Goal: Information Seeking & Learning: Understand process/instructions

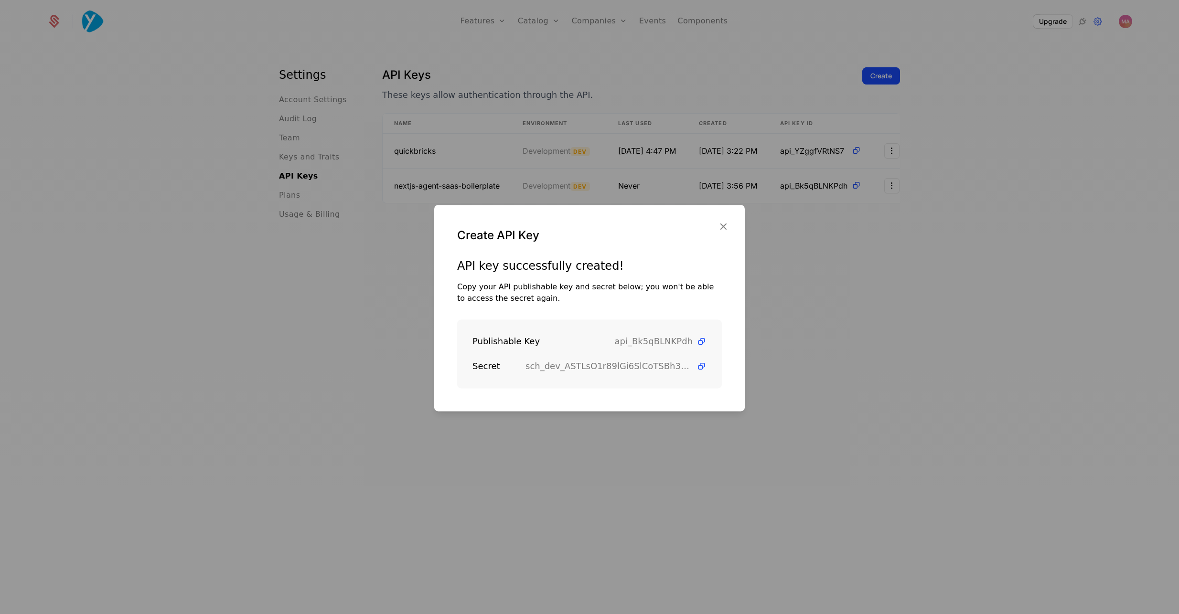
click at [723, 225] on icon "button" at bounding box center [723, 226] width 12 height 12
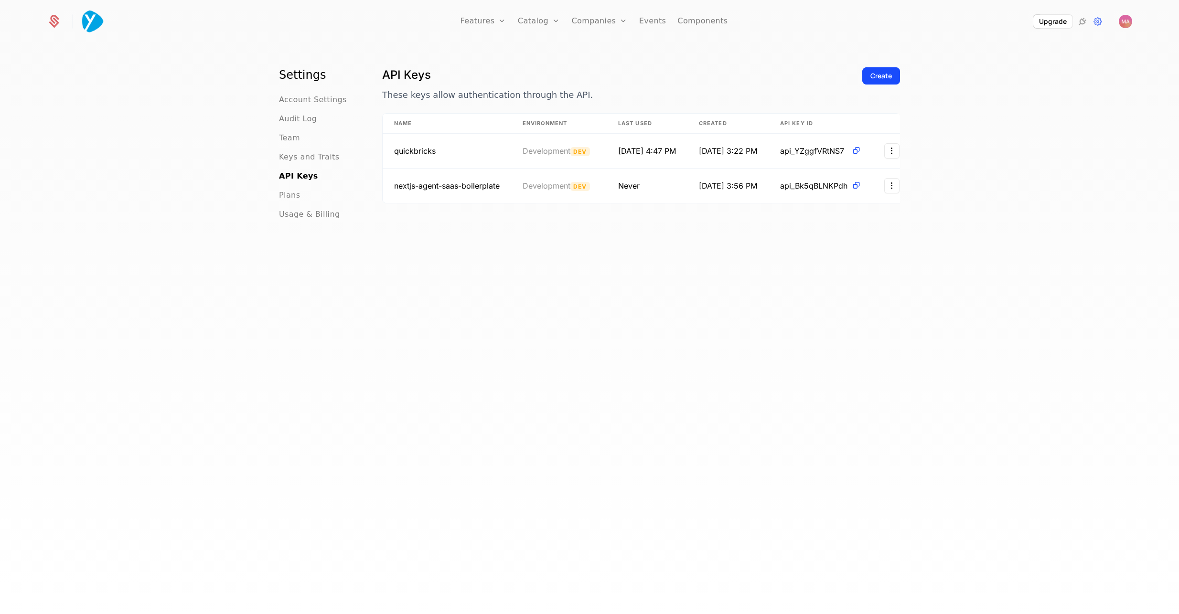
click at [743, 250] on div "API Keys These keys allow authentication through the API. Create Name Environme…" at bounding box center [641, 343] width 518 height 552
click at [49, 20] on icon at bounding box center [53, 21] width 13 height 13
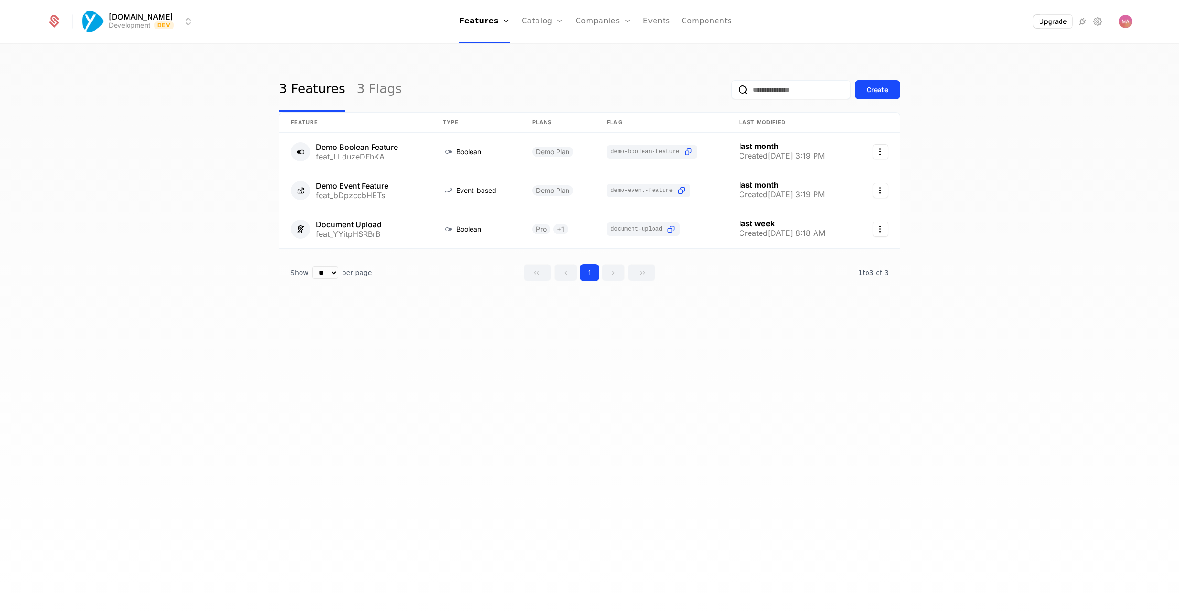
click at [1083, 22] on icon at bounding box center [1081, 21] width 11 height 11
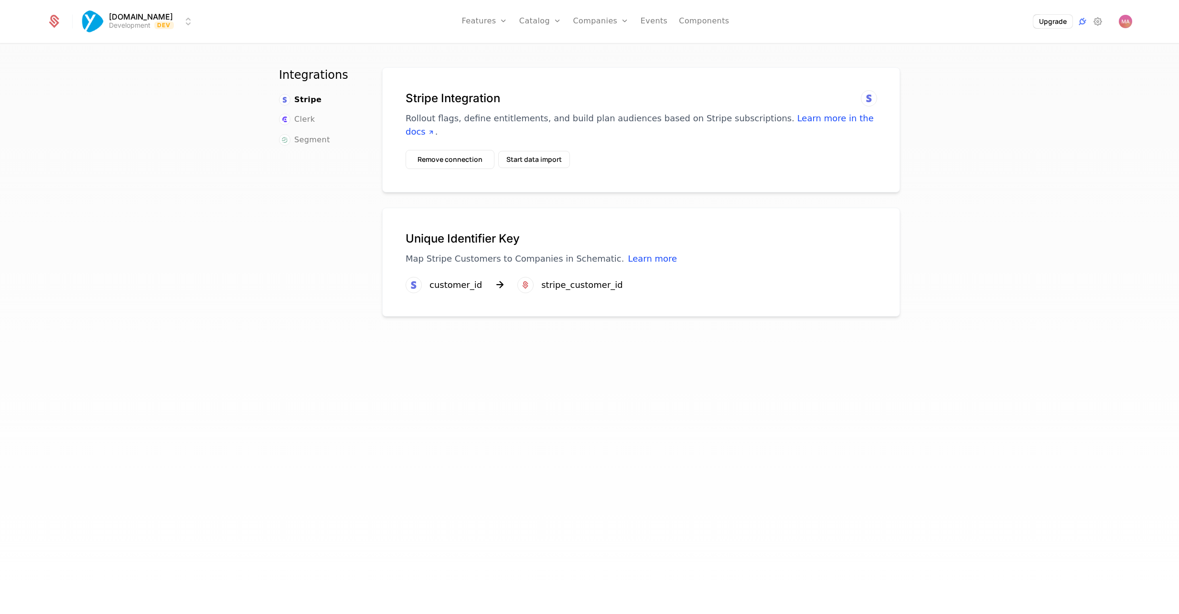
click at [1095, 19] on icon at bounding box center [1097, 21] width 11 height 11
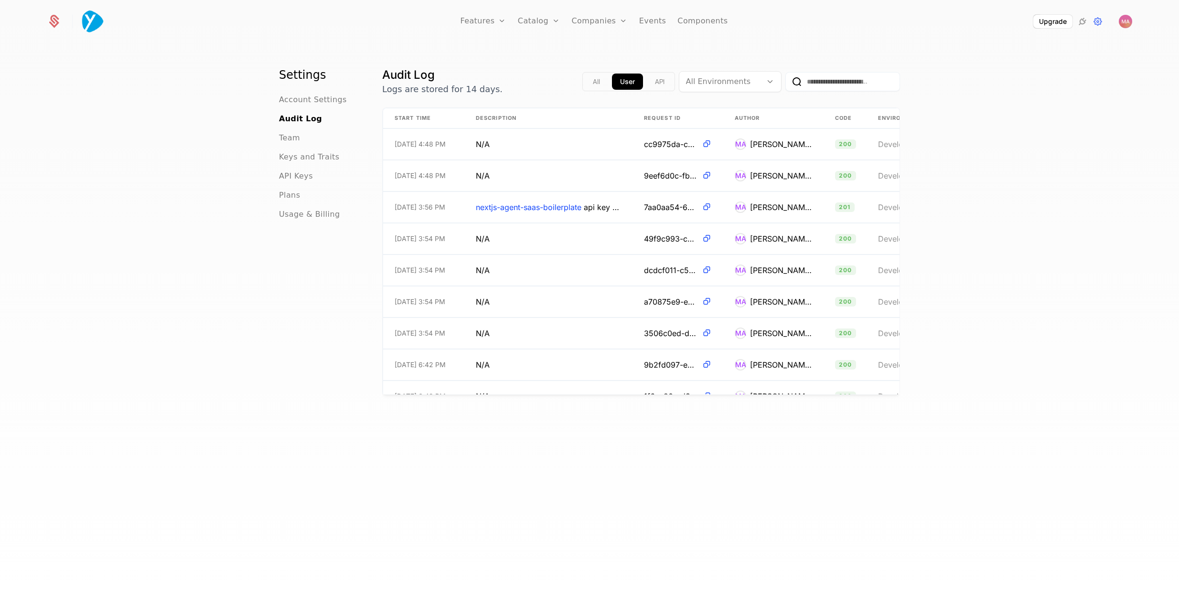
click at [300, 153] on span "Keys and Traits" at bounding box center [309, 156] width 60 height 11
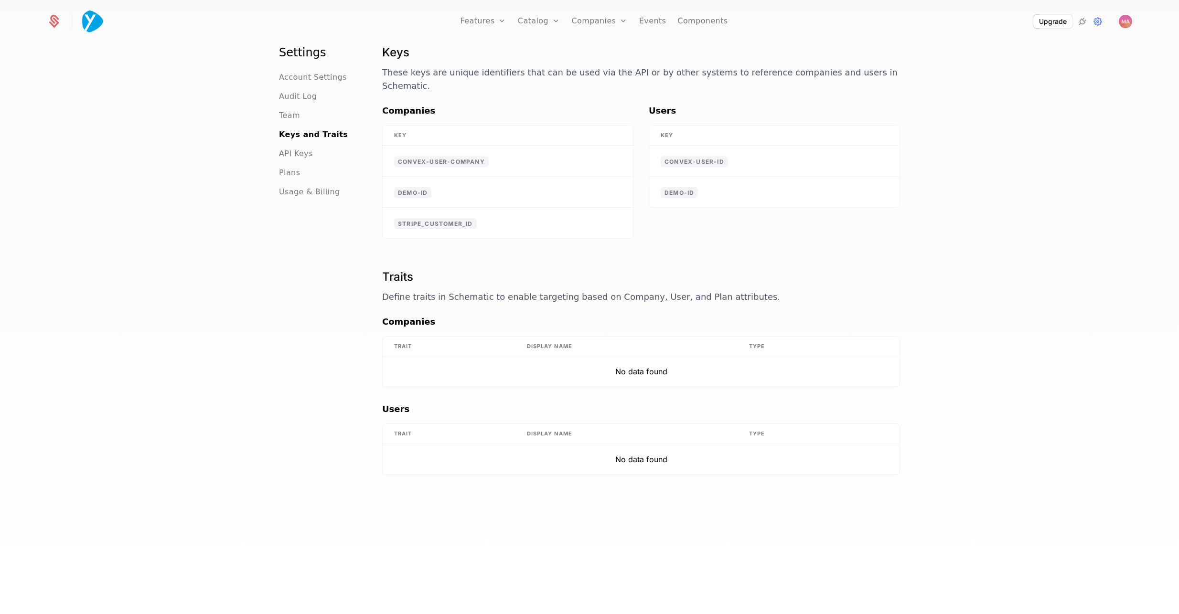
scroll to position [22, 0]
click at [287, 155] on span "API Keys" at bounding box center [296, 153] width 34 height 11
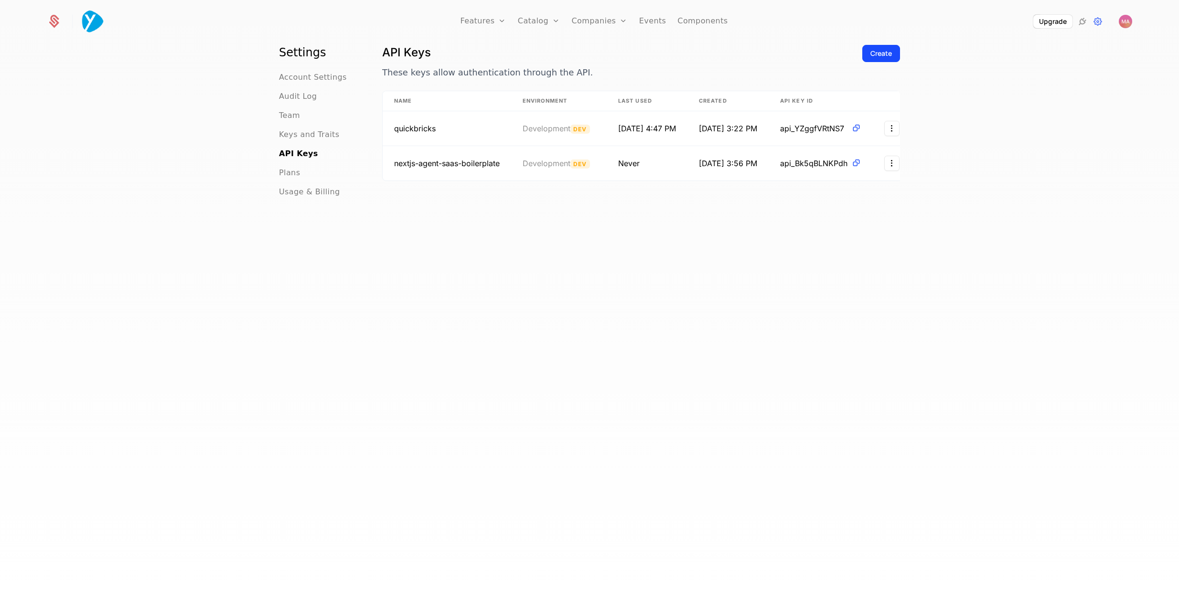
click at [289, 174] on span "Plans" at bounding box center [289, 172] width 21 height 11
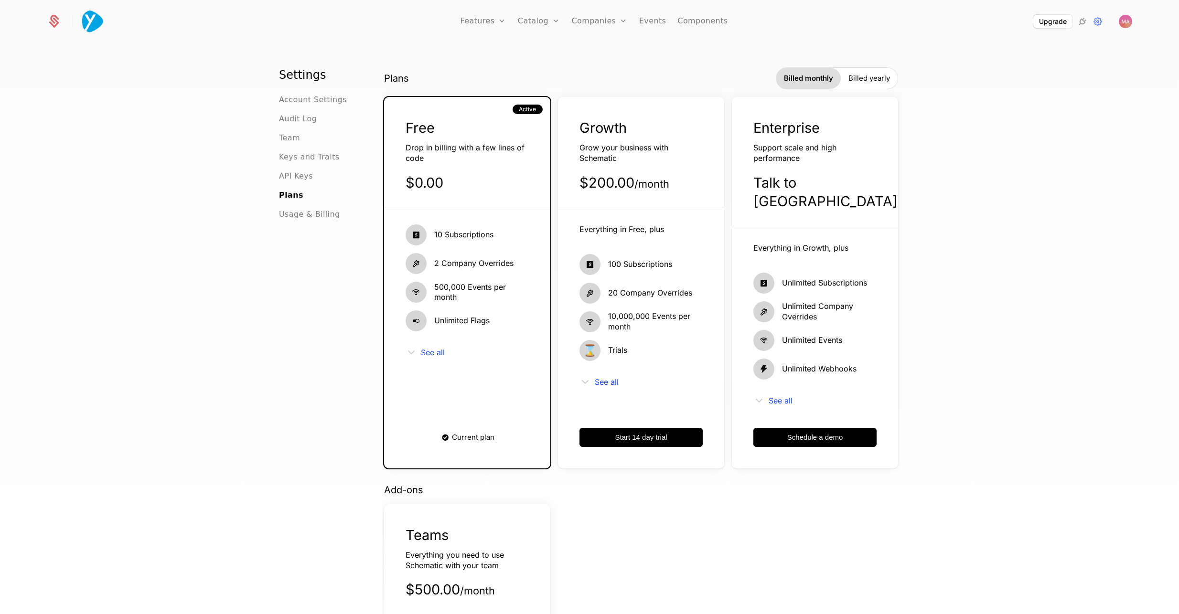
click at [313, 220] on div "Settings Account Settings Audit Log Team Keys and Traits API Keys Plans Usage &…" at bounding box center [319, 343] width 80 height 552
click at [312, 216] on span "Usage & Billing" at bounding box center [309, 214] width 61 height 11
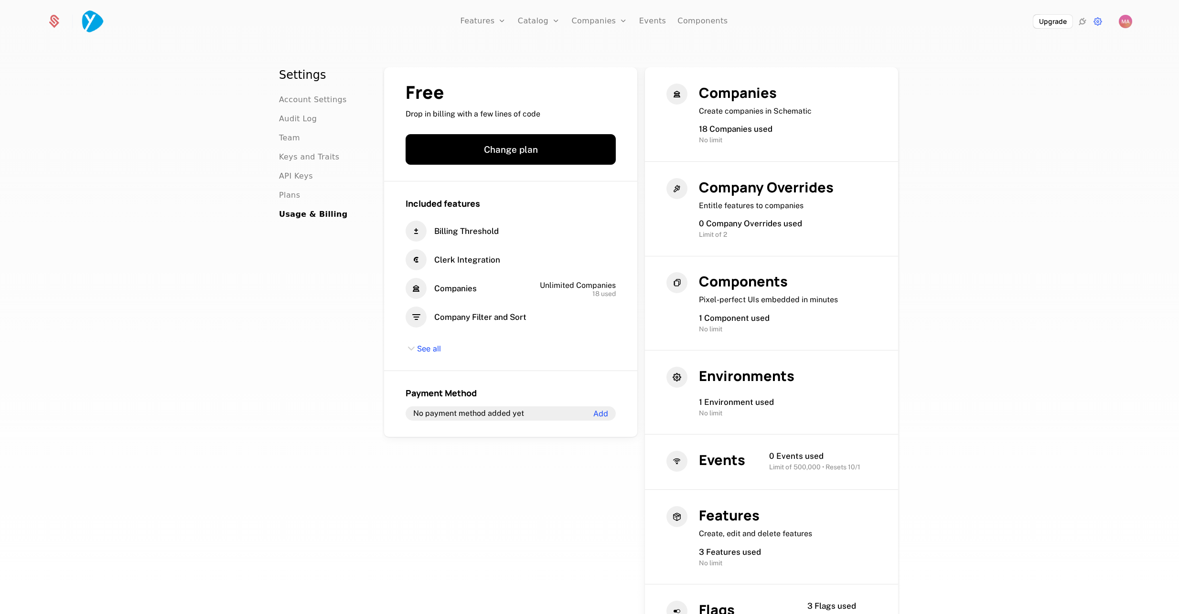
click at [449, 115] on span "Drop in billing with a few lines of code" at bounding box center [472, 114] width 135 height 11
click at [423, 350] on span "See all" at bounding box center [429, 349] width 24 height 11
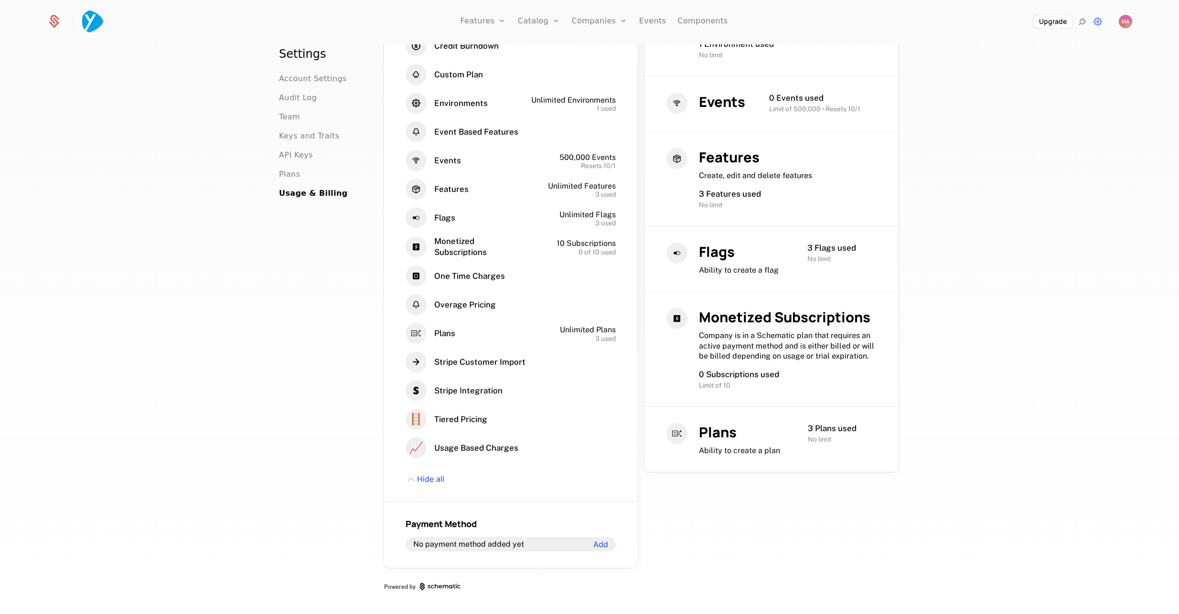
scroll to position [357, 0]
click at [725, 447] on span "Ability to create a plan" at bounding box center [739, 451] width 81 height 9
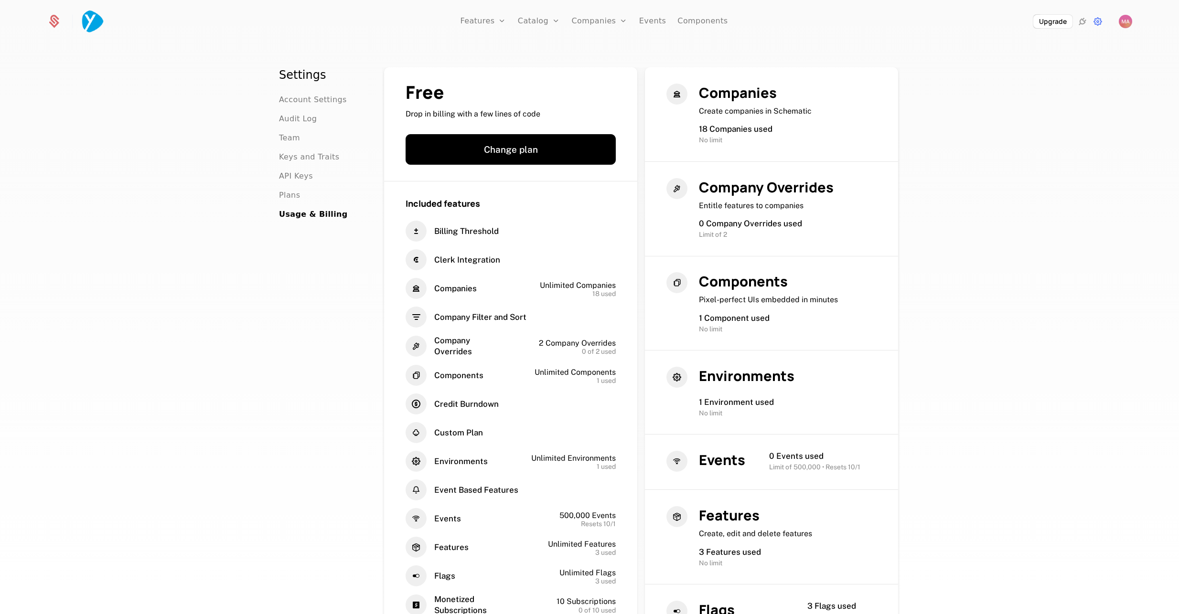
scroll to position [0, 0]
click at [711, 319] on span "1 Component used" at bounding box center [734, 318] width 71 height 10
click at [722, 308] on div "Components Pixel-perfect UIs embedded in minutes 1 Component used No limit" at bounding box center [788, 303] width 178 height 62
click at [728, 295] on span "Pixel-perfect UIs embedded in minutes" at bounding box center [768, 299] width 139 height 9
click at [717, 226] on span "0 Company Overrides used" at bounding box center [750, 224] width 103 height 10
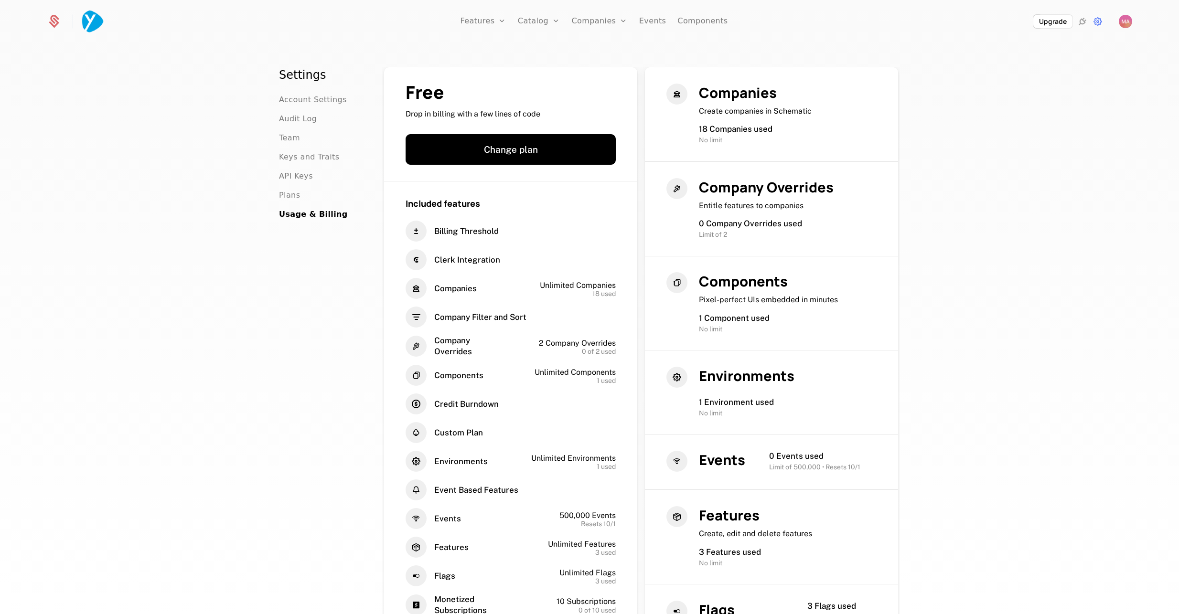
click at [717, 226] on span "0 Company Overrides used" at bounding box center [750, 224] width 103 height 10
click at [723, 137] on div "No limit" at bounding box center [788, 140] width 178 height 11
click at [760, 141] on div "No limit" at bounding box center [788, 140] width 178 height 11
click at [685, 13] on link "Components" at bounding box center [702, 21] width 50 height 43
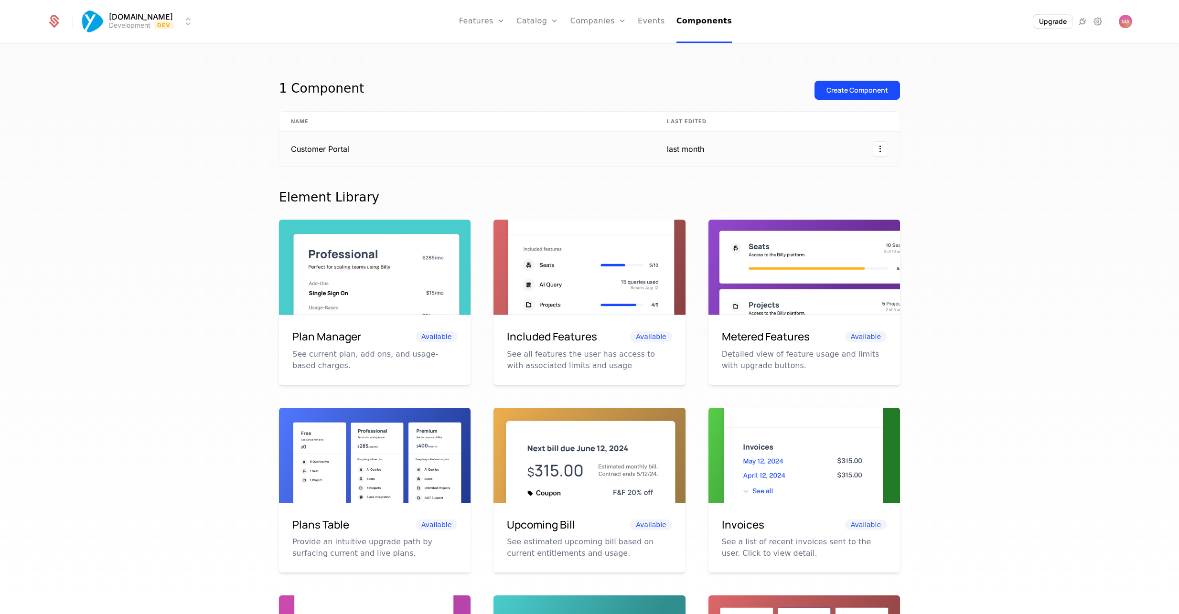
click at [882, 147] on html "Yourzone.website Development Dev Features Features Flags Catalog Plans Add Ons …" at bounding box center [589, 307] width 1179 height 614
click at [823, 191] on div "Edit" at bounding box center [816, 195] width 24 height 13
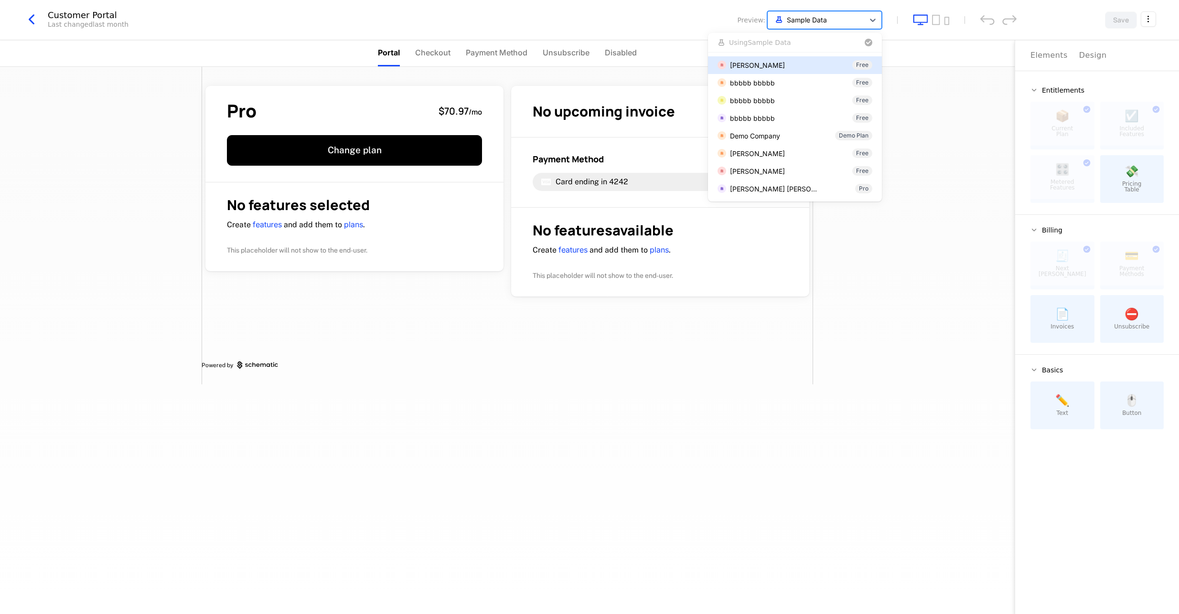
click at [859, 21] on div "Sample Data" at bounding box center [815, 20] width 96 height 16
click at [781, 115] on div "Marco Adriano Acciarri" at bounding box center [774, 118] width 88 height 10
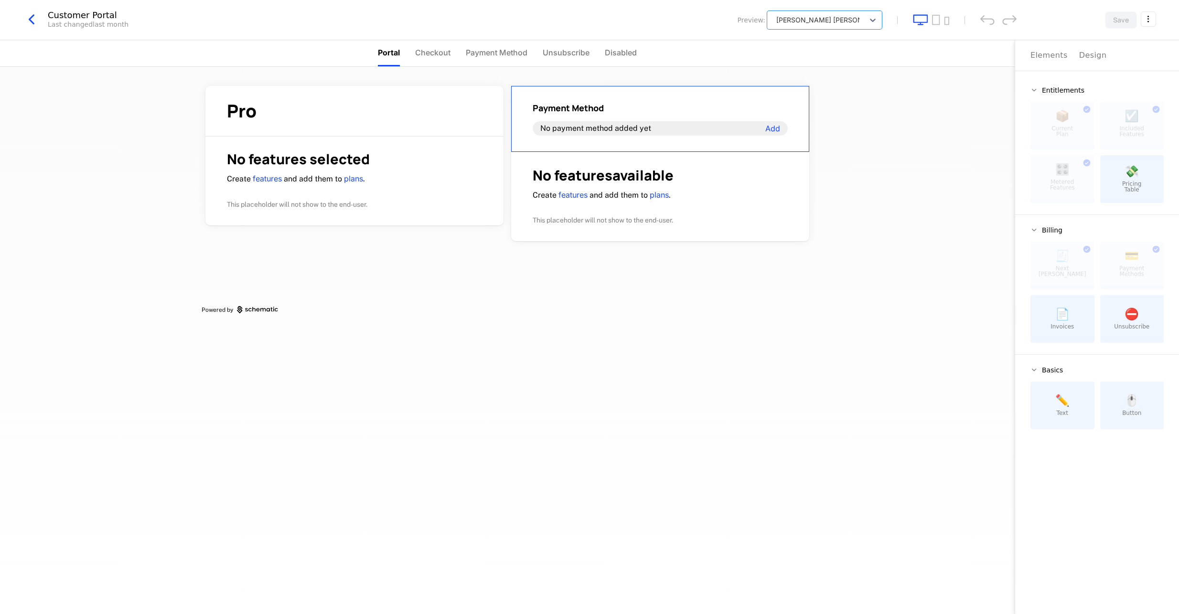
scroll to position [0, 0]
click at [432, 49] on span "Checkout" at bounding box center [432, 52] width 35 height 11
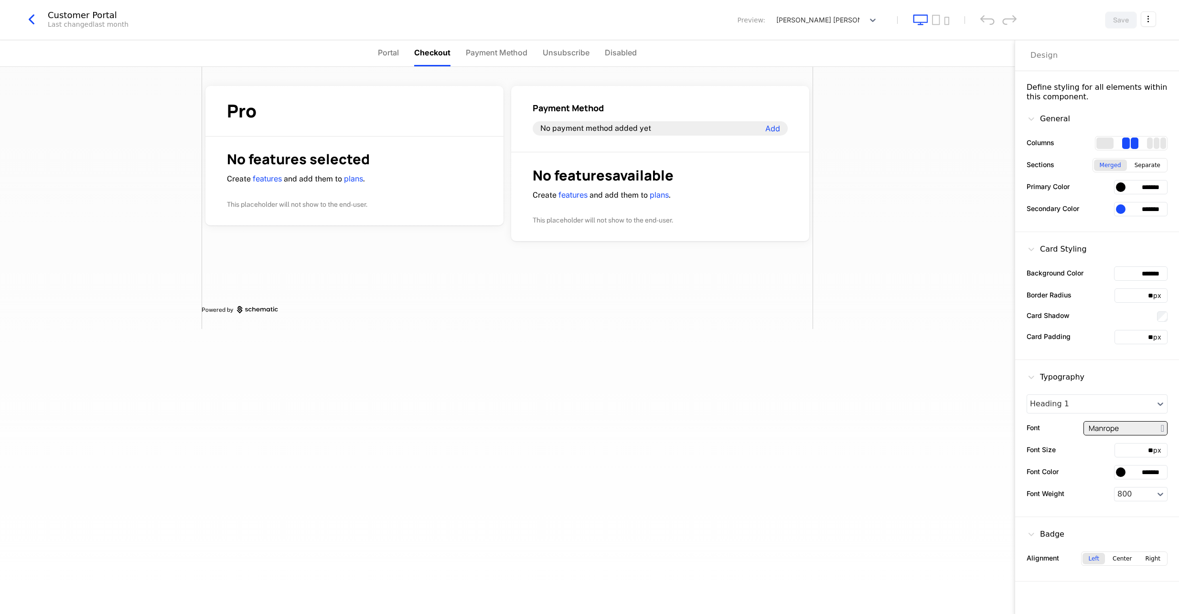
click at [491, 50] on span "Payment Method" at bounding box center [497, 52] width 62 height 11
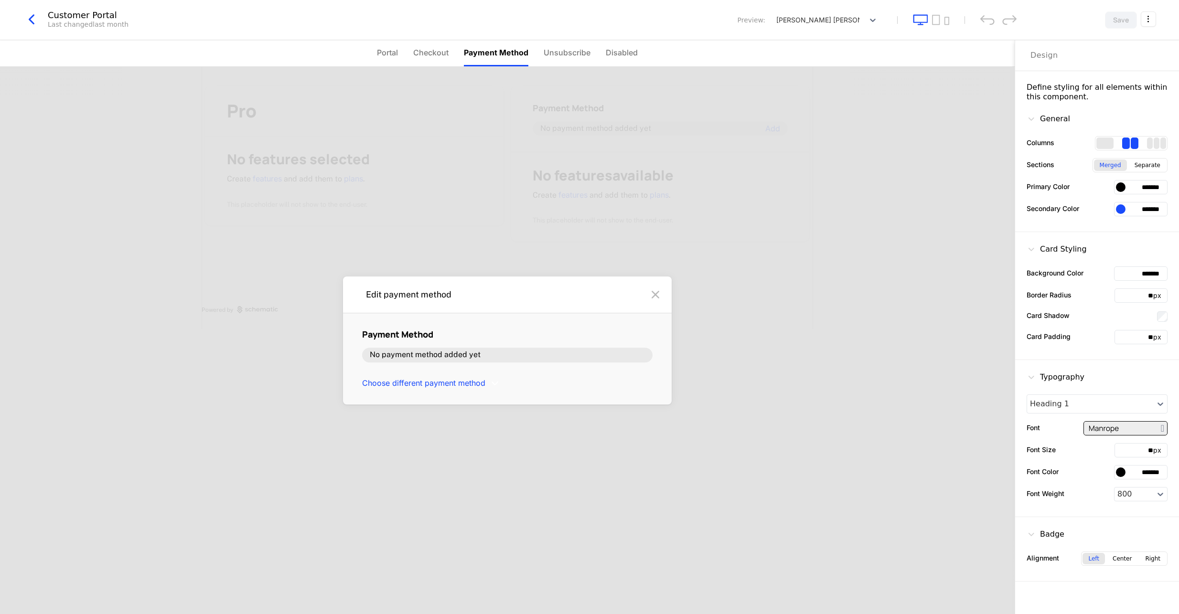
click at [621, 50] on span "Disabled" at bounding box center [621, 52] width 32 height 11
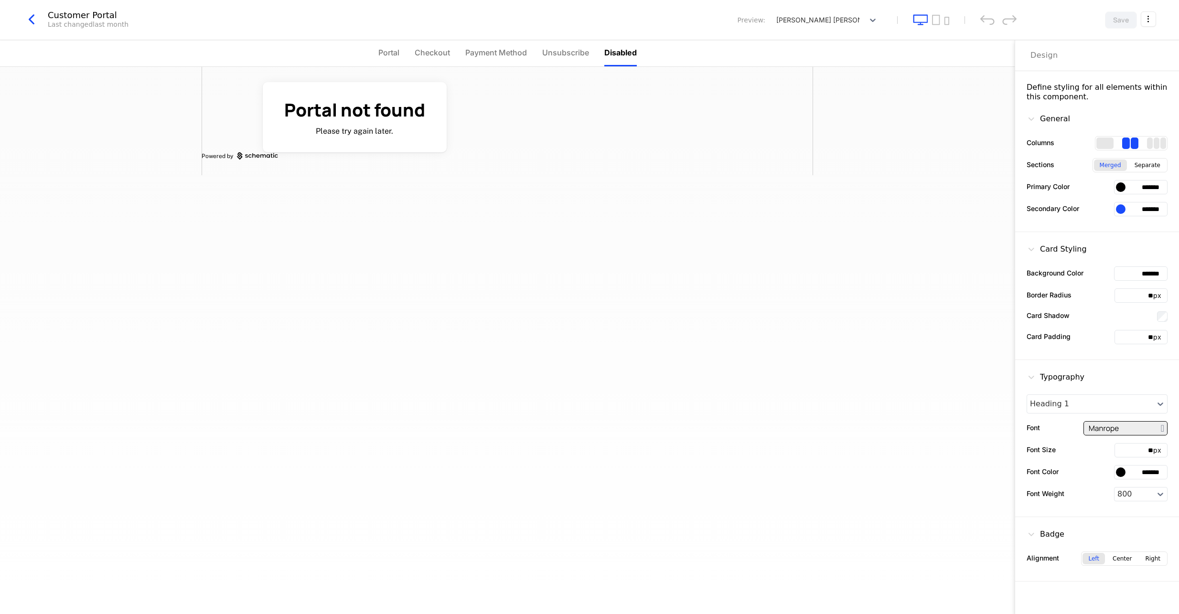
click at [548, 46] on li "Unsubscribe" at bounding box center [565, 53] width 47 height 26
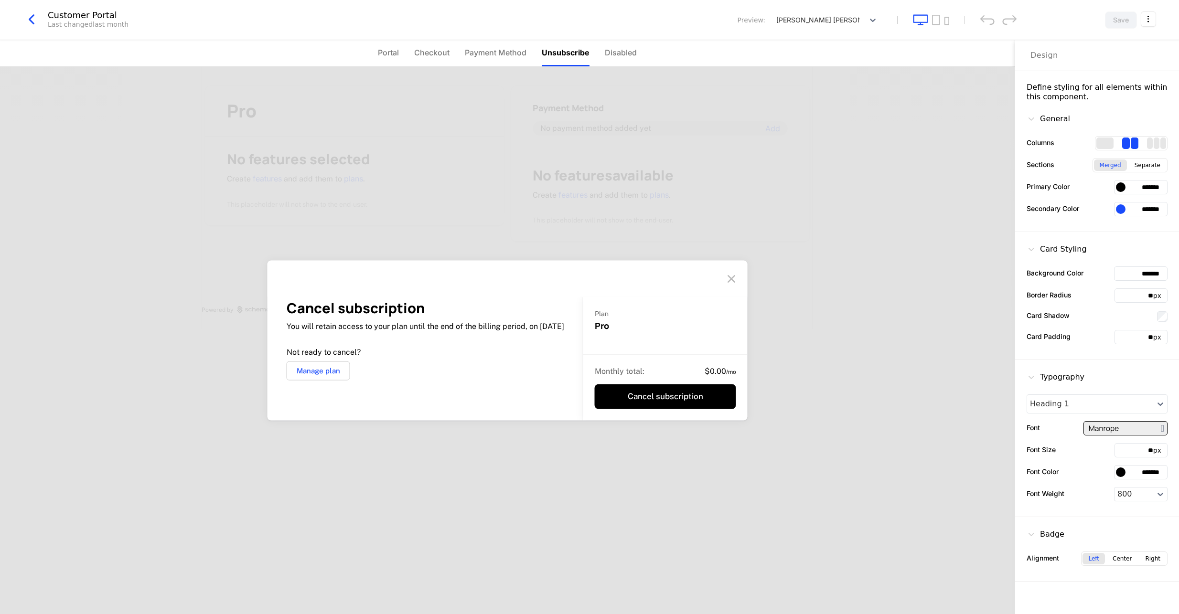
click at [502, 53] on span "Payment Method" at bounding box center [496, 52] width 62 height 11
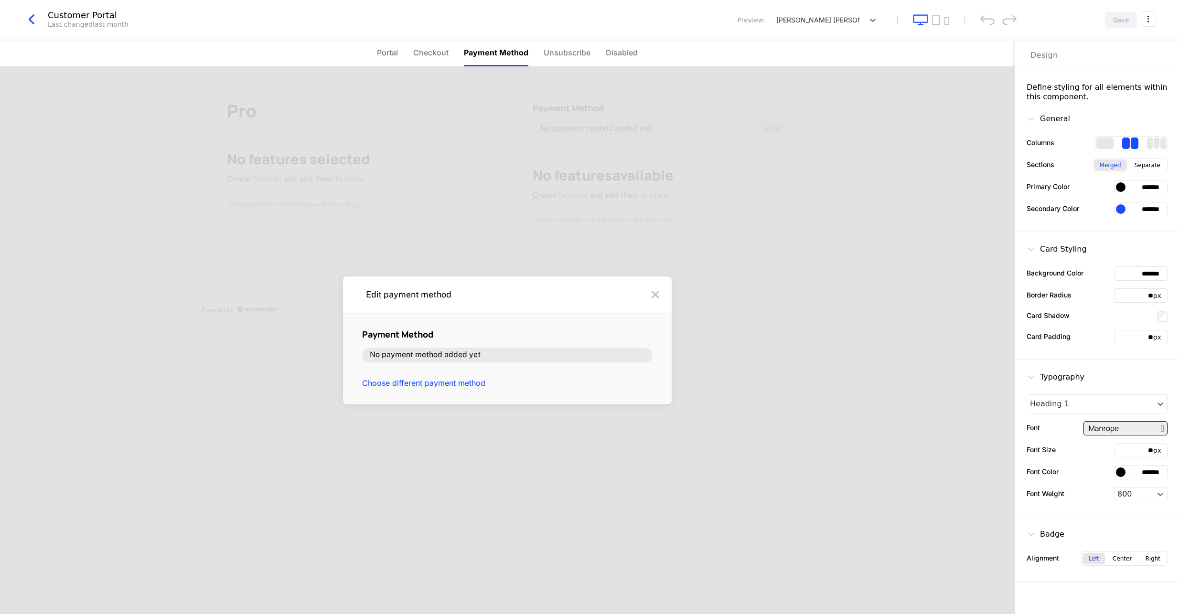
click at [431, 50] on span "Checkout" at bounding box center [430, 52] width 35 height 11
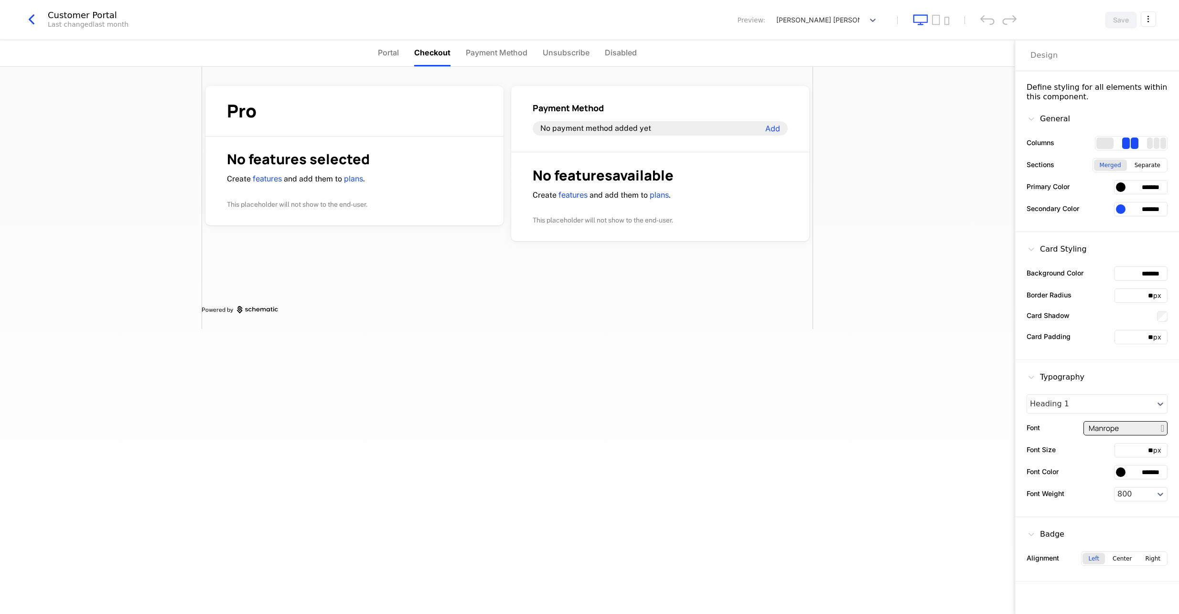
click at [401, 47] on ul "Portal Checkout Payment Method Unsubscribe Disabled" at bounding box center [507, 53] width 259 height 26
click at [1148, 21] on html "Yourzone.website Development Dev Features Features Flags Catalog Plans Add Ons …" at bounding box center [589, 307] width 1179 height 614
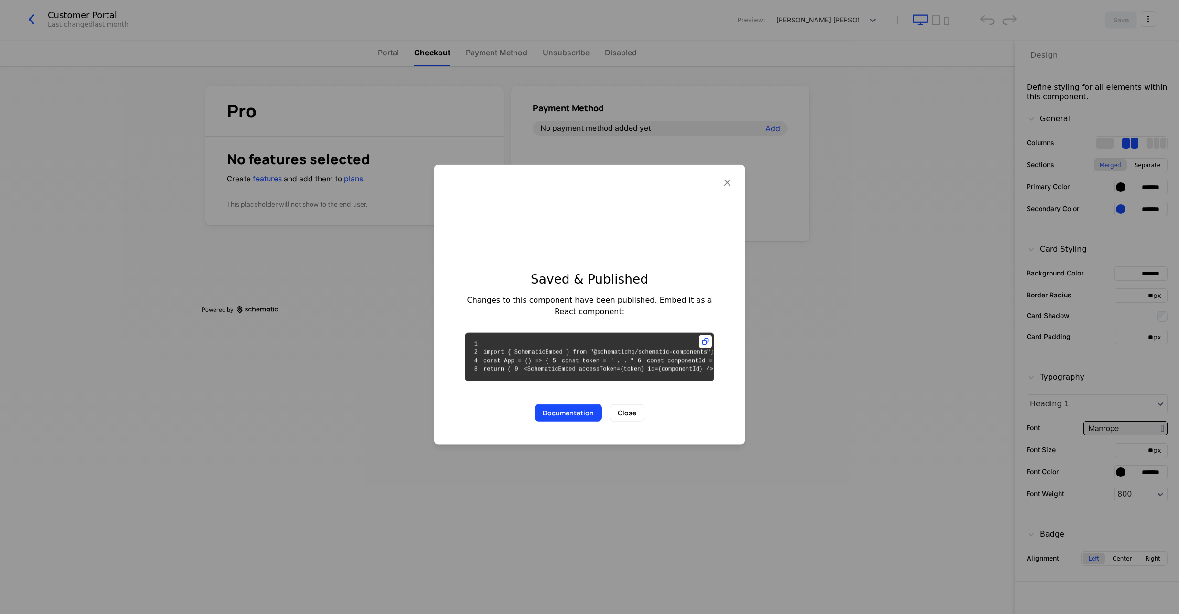
click at [624, 422] on button "Close" at bounding box center [626, 412] width 35 height 17
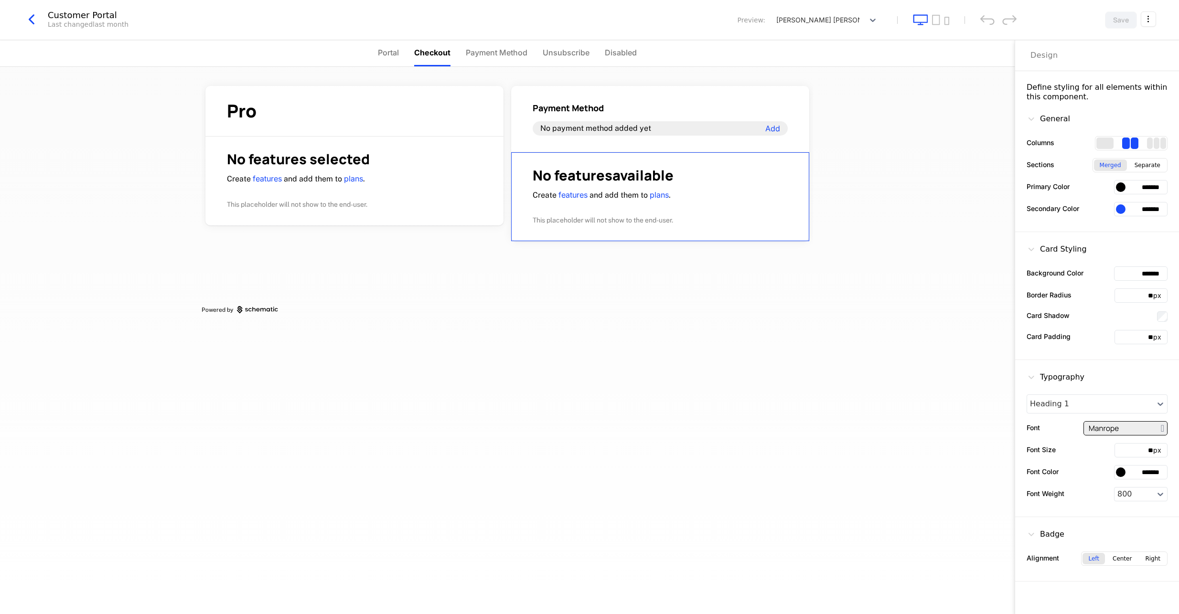
click at [1148, 22] on html "Yourzone.website Development Dev Features Features Flags Catalog Plans Add Ons …" at bounding box center [589, 307] width 1179 height 614
click at [1102, 42] on div "Get embed code" at bounding box center [1097, 43] width 64 height 10
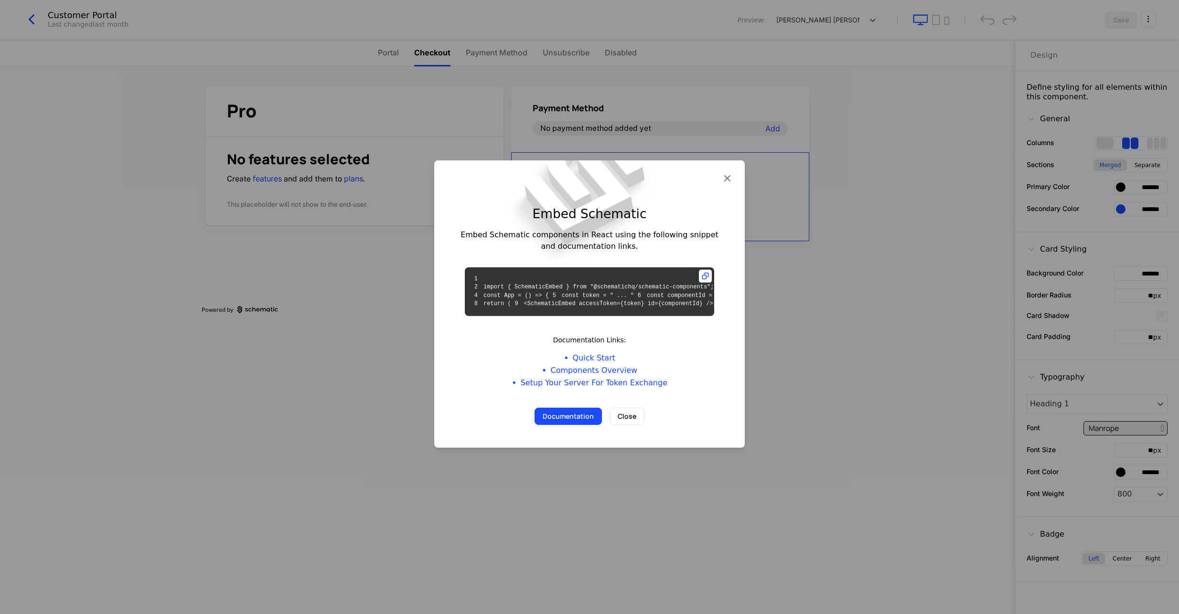
click at [659, 316] on pre "1 2 import { SchematicEmbed } from "@schematichq/schematic-components"; 3 4 con…" at bounding box center [589, 291] width 249 height 49
click at [704, 270] on icon at bounding box center [705, 276] width 13 height 13
click at [627, 425] on button "Close" at bounding box center [626, 416] width 35 height 17
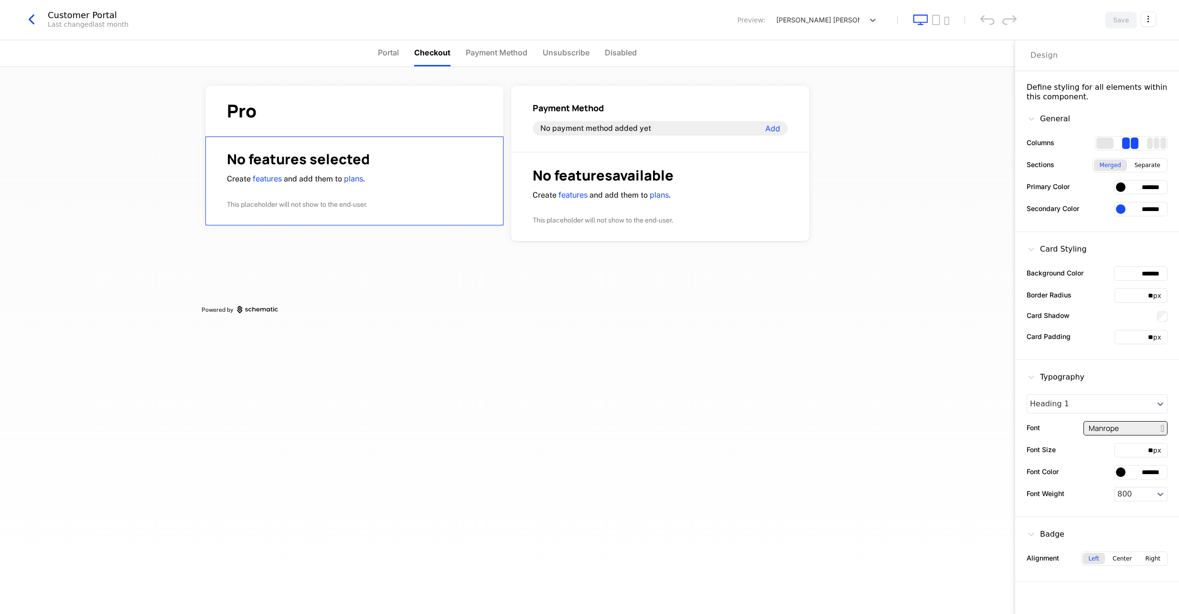
click at [267, 181] on link "features" at bounding box center [267, 179] width 29 height 10
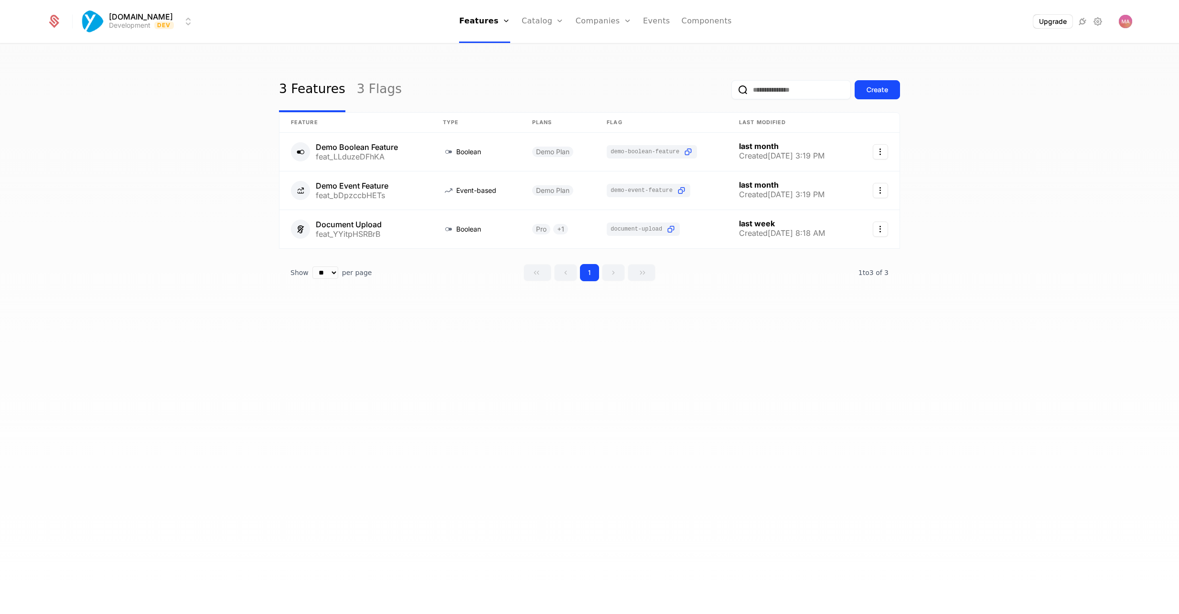
click at [449, 349] on div "3 Features 3 Flags Create Feature Type Plans Flag Last Modified Demo Boolean Fe…" at bounding box center [589, 331] width 1179 height 575
click at [547, 48] on link "Plans" at bounding box center [557, 47] width 49 height 8
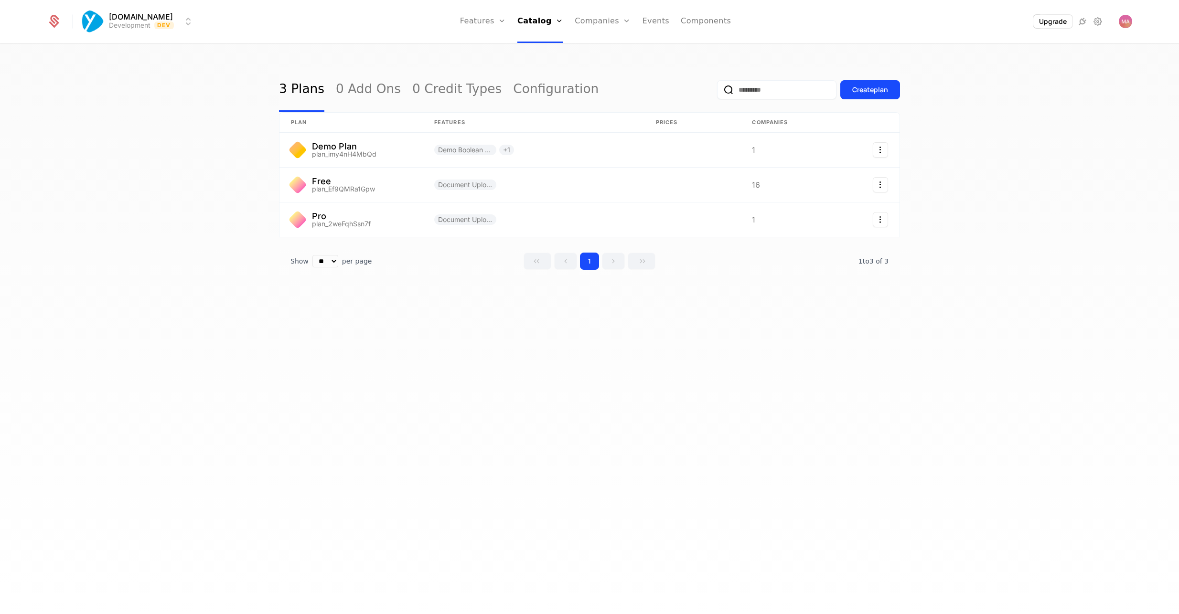
click at [499, 431] on div "3 Plans 0 Add Ons 0 Credit Types Configuration Create plan plan Features Prices…" at bounding box center [589, 331] width 1179 height 575
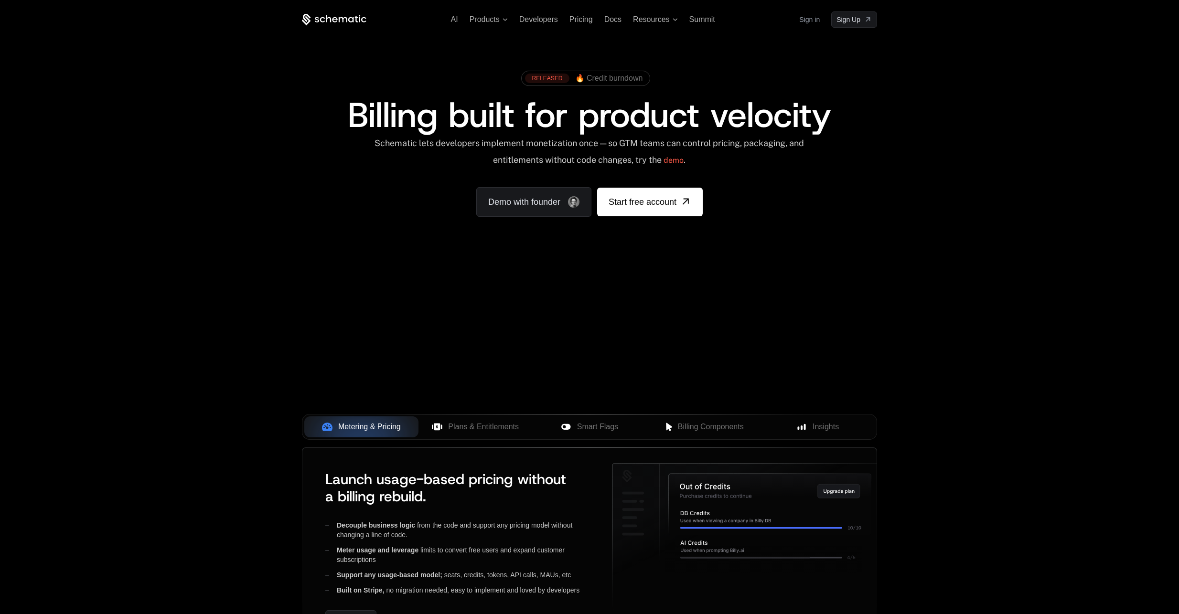
click at [708, 50] on div "RELEASED 🔥 Credit burndown Billing built for product velocity Schematic lets de…" at bounding box center [589, 141] width 621 height 227
click at [453, 22] on span "AI" at bounding box center [454, 19] width 7 height 8
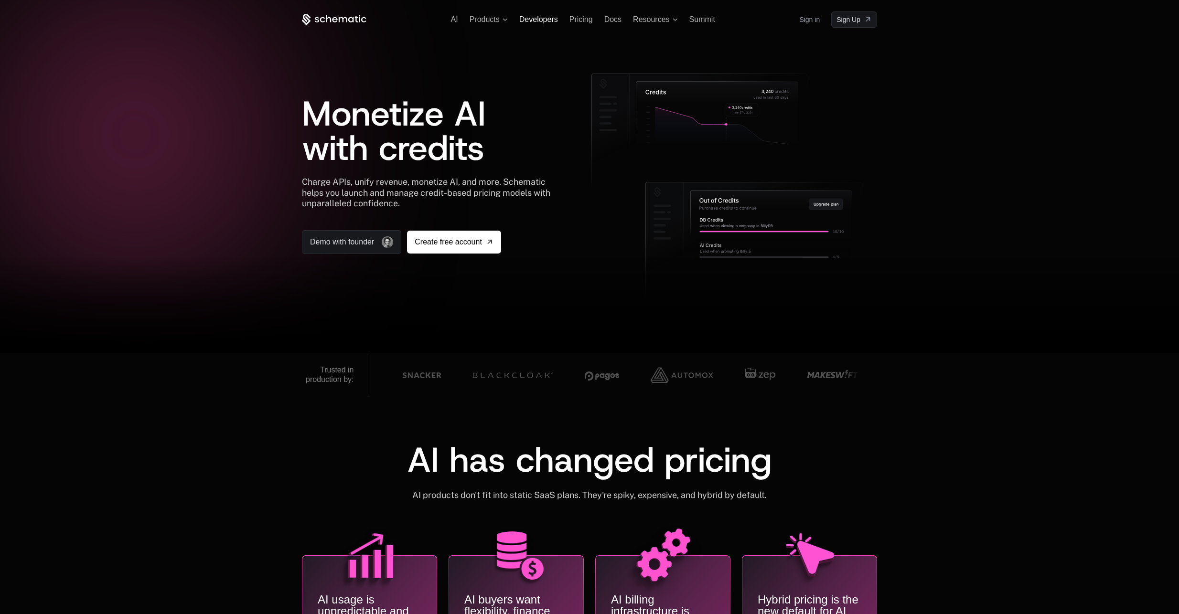
click at [535, 23] on span "Developers" at bounding box center [538, 19] width 39 height 8
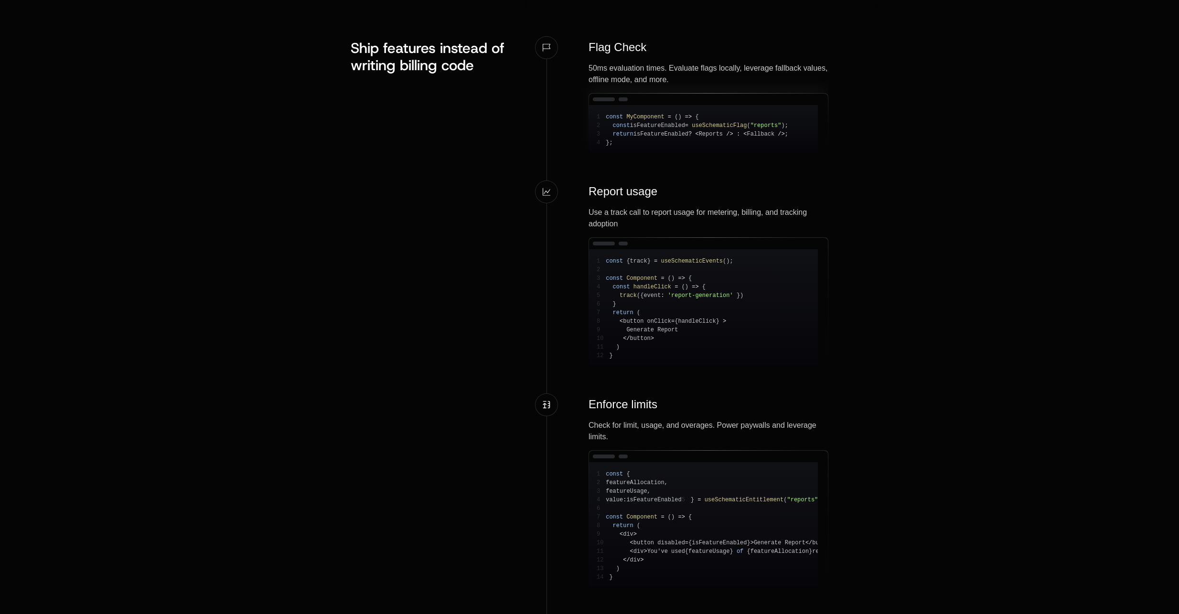
scroll to position [886, 0]
drag, startPoint x: 618, startPoint y: 135, endPoint x: 648, endPoint y: 148, distance: 32.7
click at [648, 146] on code "1 const MyComponent = ( ) => { 2 const isFeatureEnabled = useSchematicFlag ( "r…" at bounding box center [691, 130] width 191 height 32
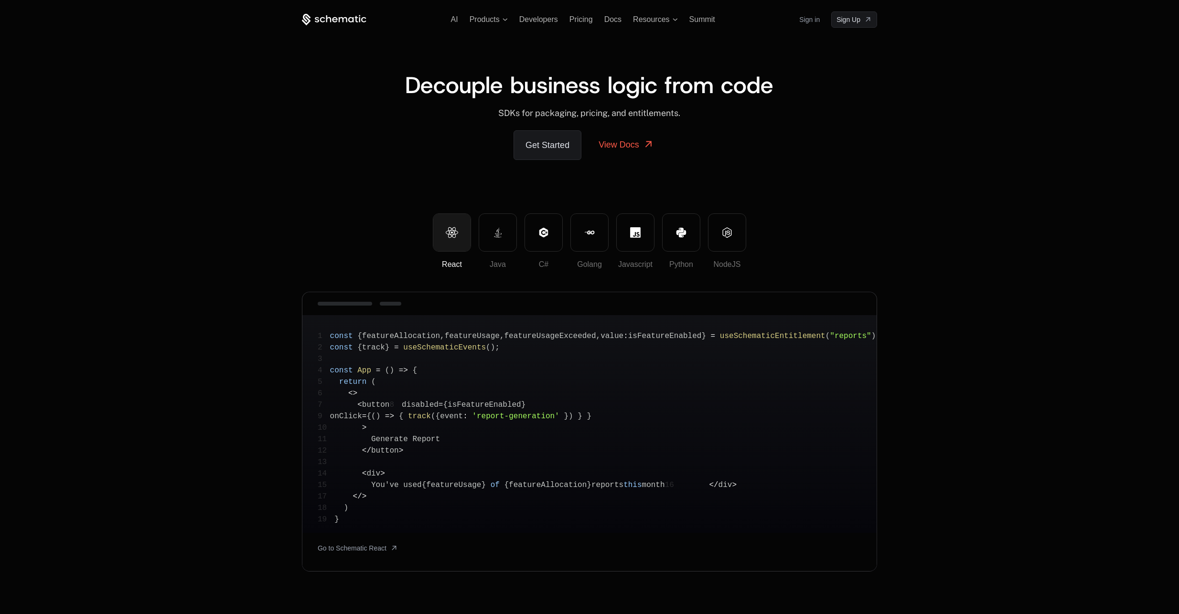
scroll to position [0, 0]
click at [627, 146] on link "View Docs" at bounding box center [626, 144] width 78 height 29
